Goal: Information Seeking & Learning: Check status

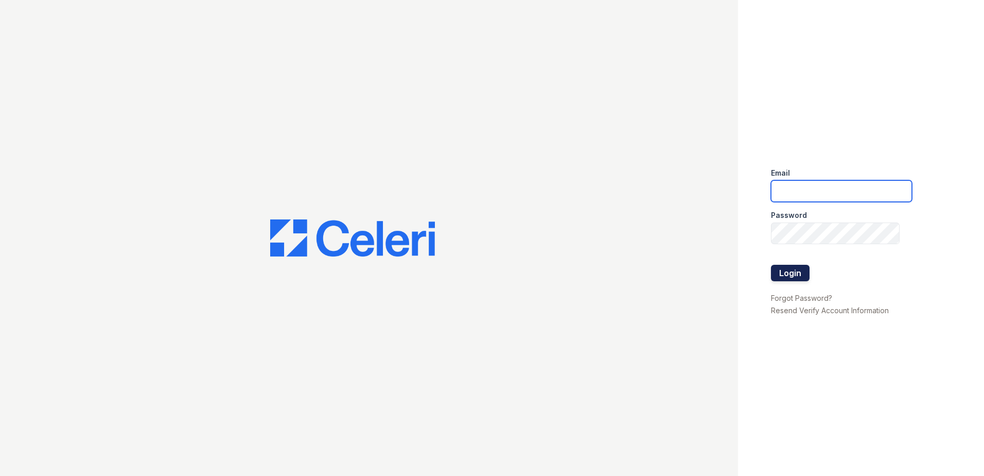
type input "[EMAIL_ADDRESS][DOMAIN_NAME]"
click at [789, 267] on button "Login" at bounding box center [790, 273] width 39 height 16
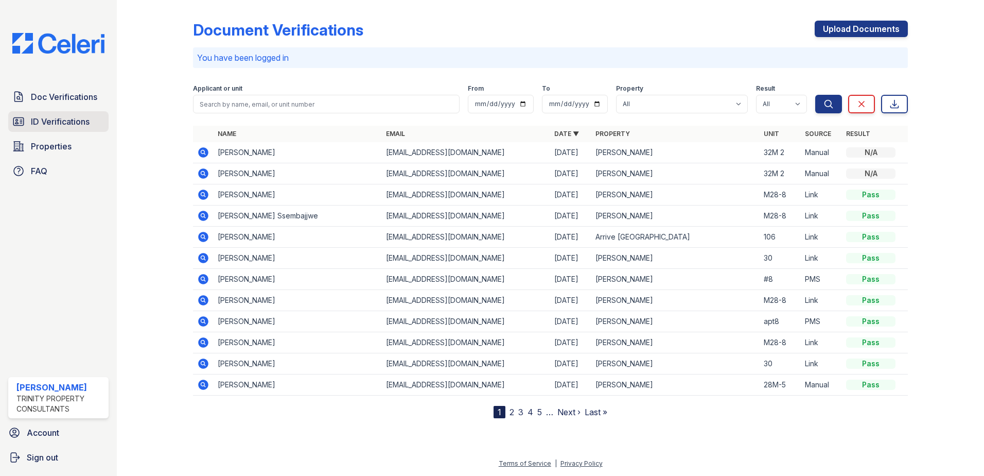
click at [67, 126] on span "ID Verifications" at bounding box center [60, 121] width 59 height 12
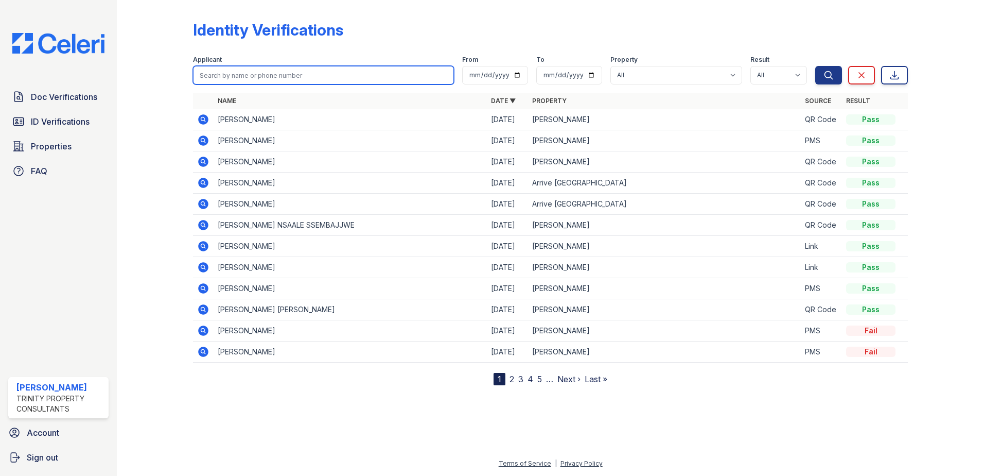
drag, startPoint x: 290, startPoint y: 84, endPoint x: 300, endPoint y: 77, distance: 11.9
click at [290, 84] on input "search" at bounding box center [323, 75] width 261 height 19
type input "Liu"
click at [816, 66] on button "Search" at bounding box center [829, 75] width 27 height 19
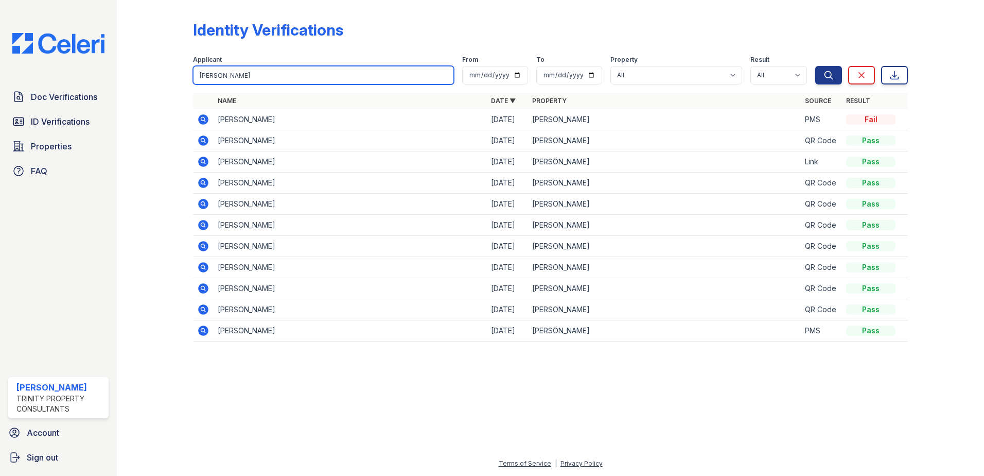
drag, startPoint x: 300, startPoint y: 80, endPoint x: 147, endPoint y: 100, distance: 154.7
click at [183, 86] on div "Identity Verifications Filter Applicant Liu From To Property All Arrive Malden …" at bounding box center [550, 184] width 835 height 368
type input "hanqing"
click at [816, 66] on button "Search" at bounding box center [829, 75] width 27 height 19
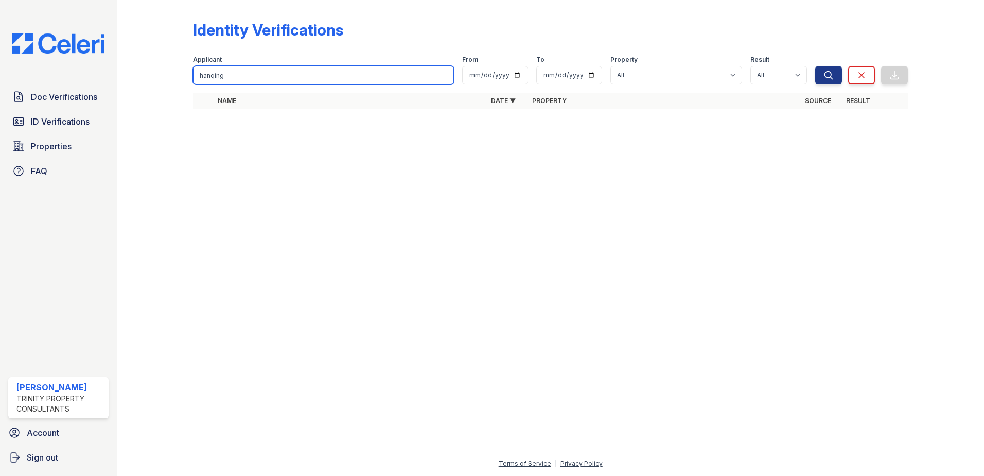
drag, startPoint x: 238, startPoint y: 73, endPoint x: 140, endPoint y: 81, distance: 98.7
click at [168, 81] on div "Identity Verifications Filter Applicant hanqing From To Property All Arrive Mal…" at bounding box center [550, 68] width 835 height 136
type input "Xia"
click at [816, 66] on button "Search" at bounding box center [829, 75] width 27 height 19
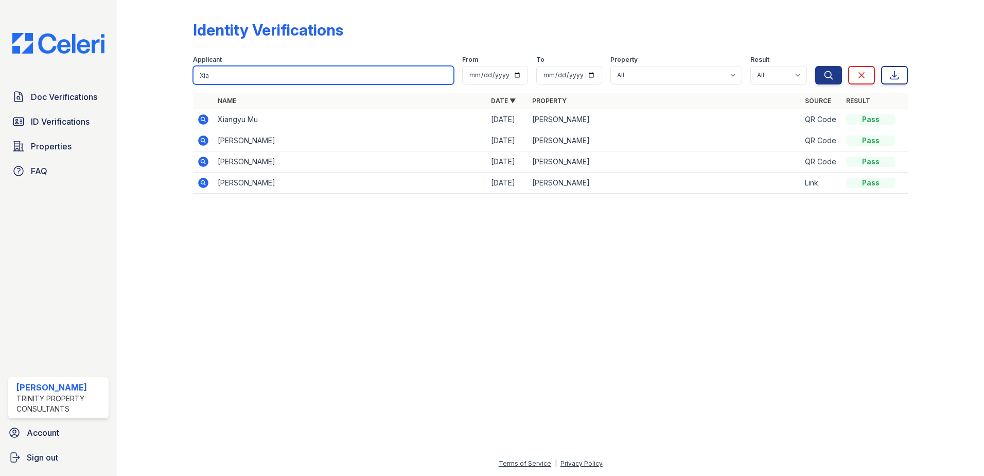
drag, startPoint x: 270, startPoint y: 74, endPoint x: 159, endPoint y: 90, distance: 111.9
click at [160, 90] on div "Identity Verifications Filter Applicant Xia From To Property All Arrive Malden …" at bounding box center [550, 110] width 835 height 220
type input "swati"
click at [816, 66] on button "Search" at bounding box center [829, 75] width 27 height 19
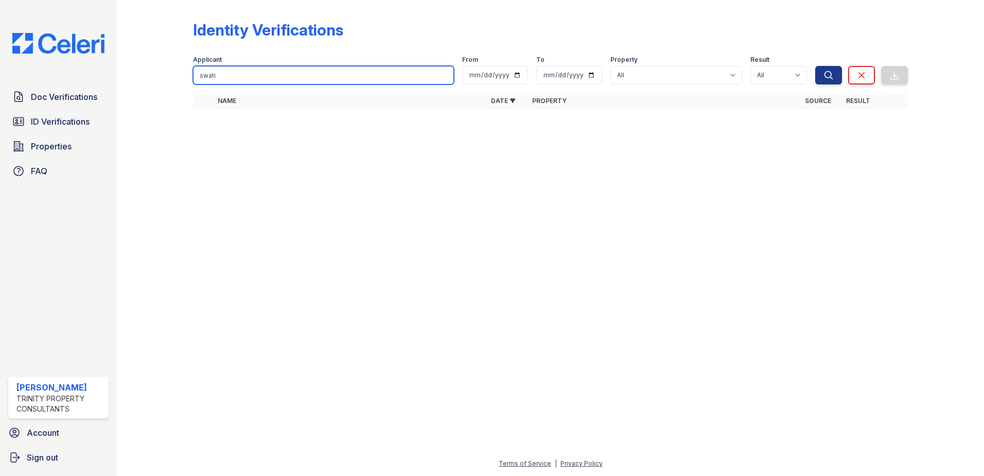
drag, startPoint x: 395, startPoint y: 79, endPoint x: 195, endPoint y: 97, distance: 201.6
click at [195, 97] on div "Identity Verifications Filter Applicant swati From To Property All Arrive Malde…" at bounding box center [550, 61] width 715 height 115
type input "apek"
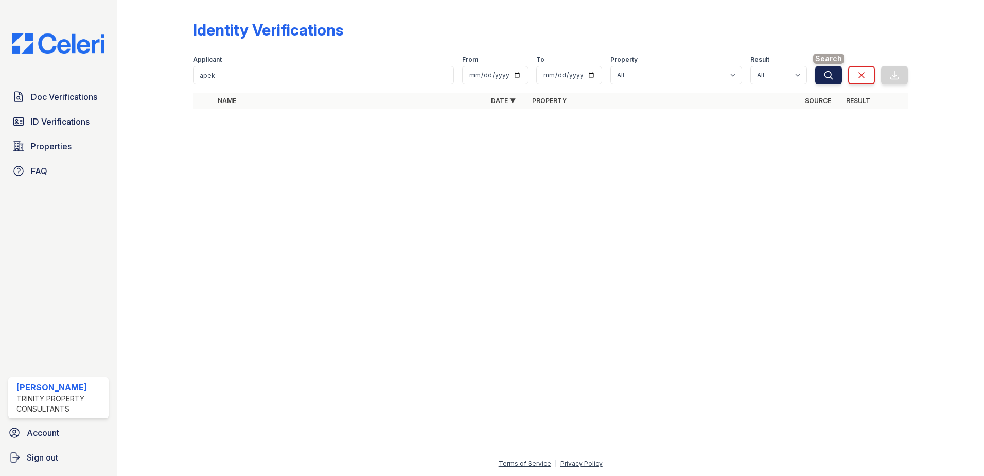
click at [826, 78] on icon "submit" at bounding box center [829, 75] width 10 height 10
